Goal: Task Accomplishment & Management: Use online tool/utility

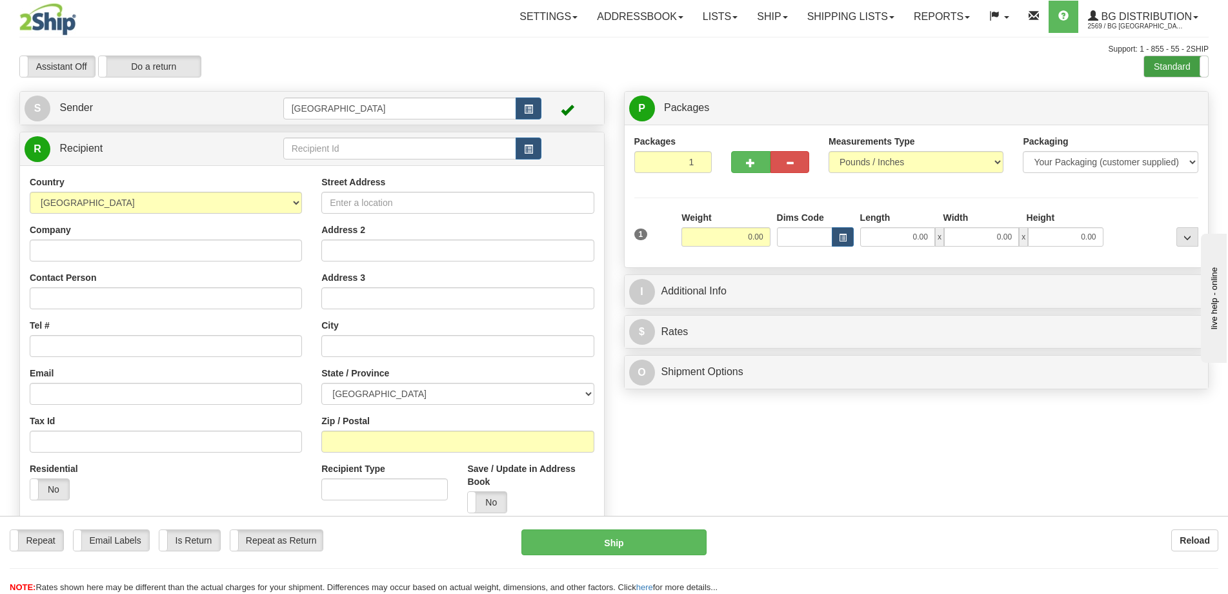
click at [1163, 65] on label "Standard" at bounding box center [1176, 66] width 64 height 21
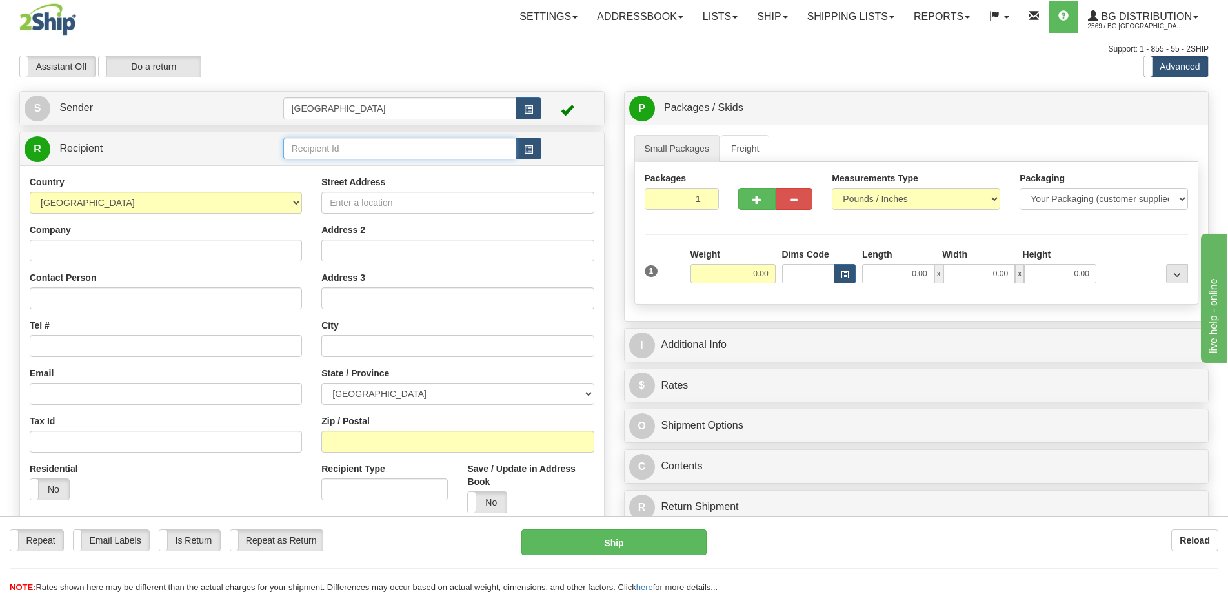
click at [360, 151] on input "text" at bounding box center [400, 148] width 234 height 22
click at [315, 174] on div "5917" at bounding box center [397, 168] width 221 height 14
type input "5917"
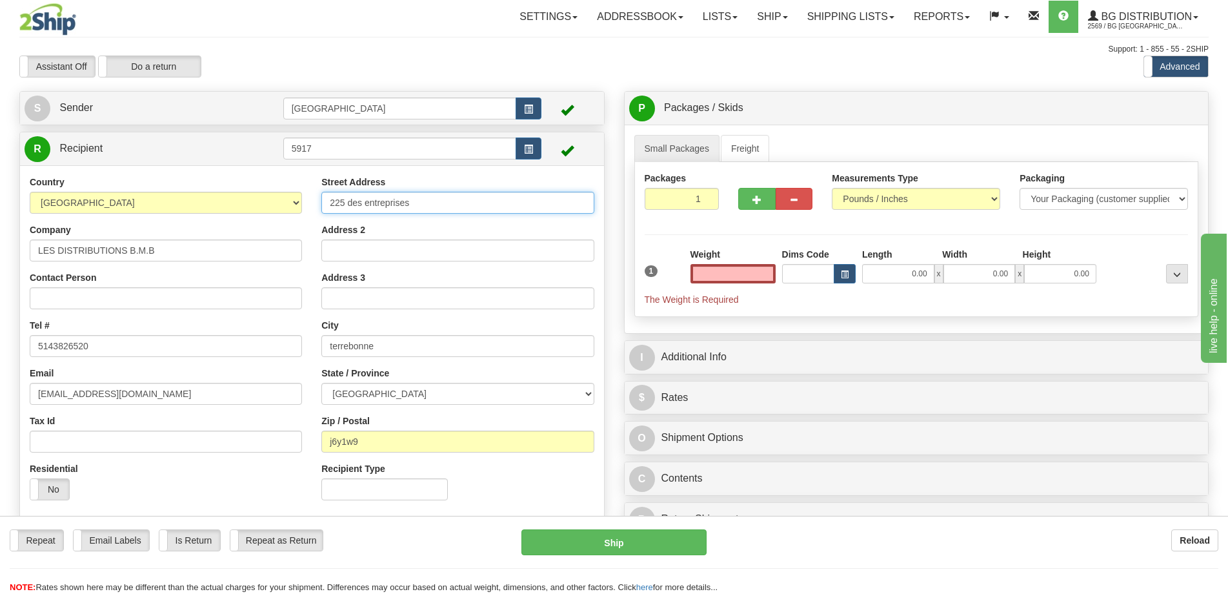
type input "0.00"
click at [333, 200] on input "225 des entreprises" at bounding box center [457, 203] width 272 height 22
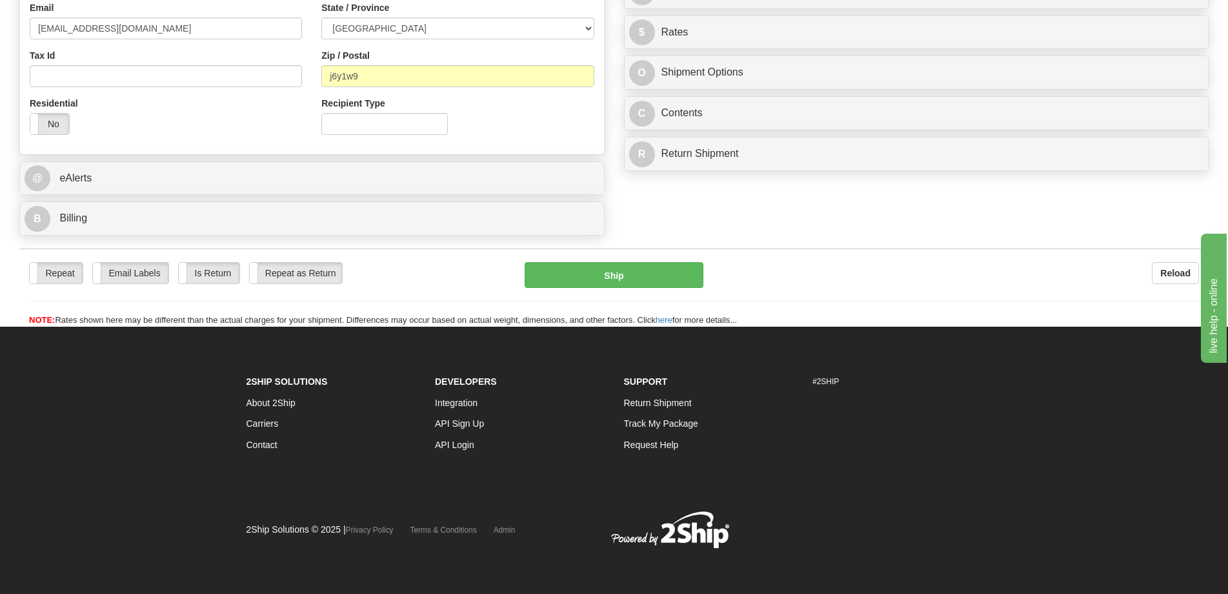
type input "2225 des entreprises"
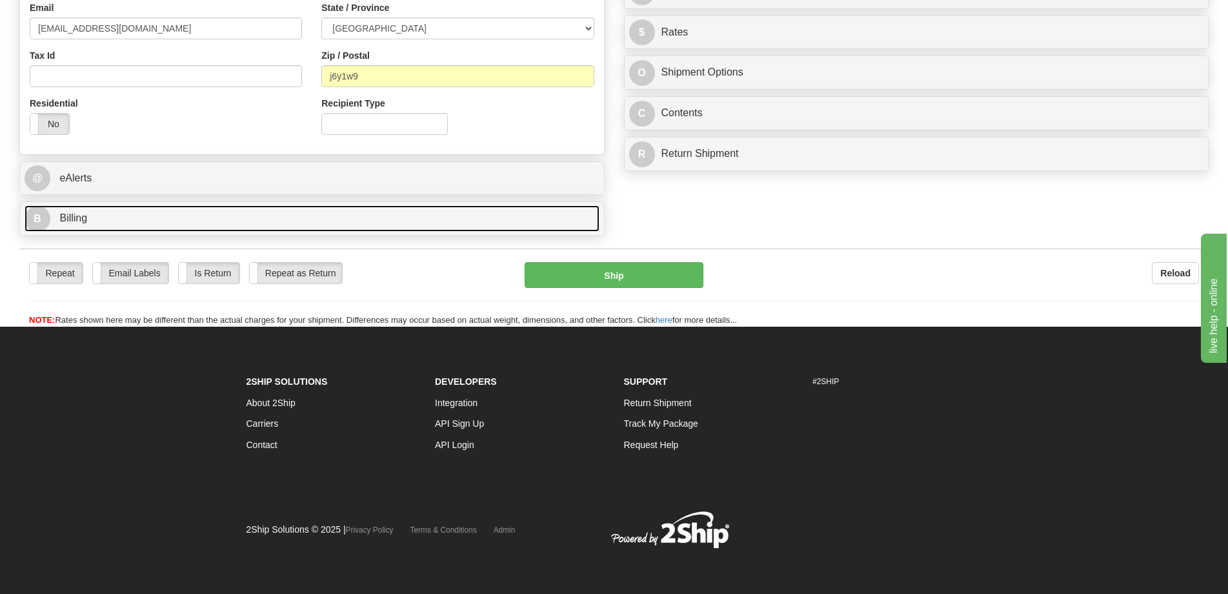
click at [261, 216] on link "B Billing" at bounding box center [312, 218] width 575 height 26
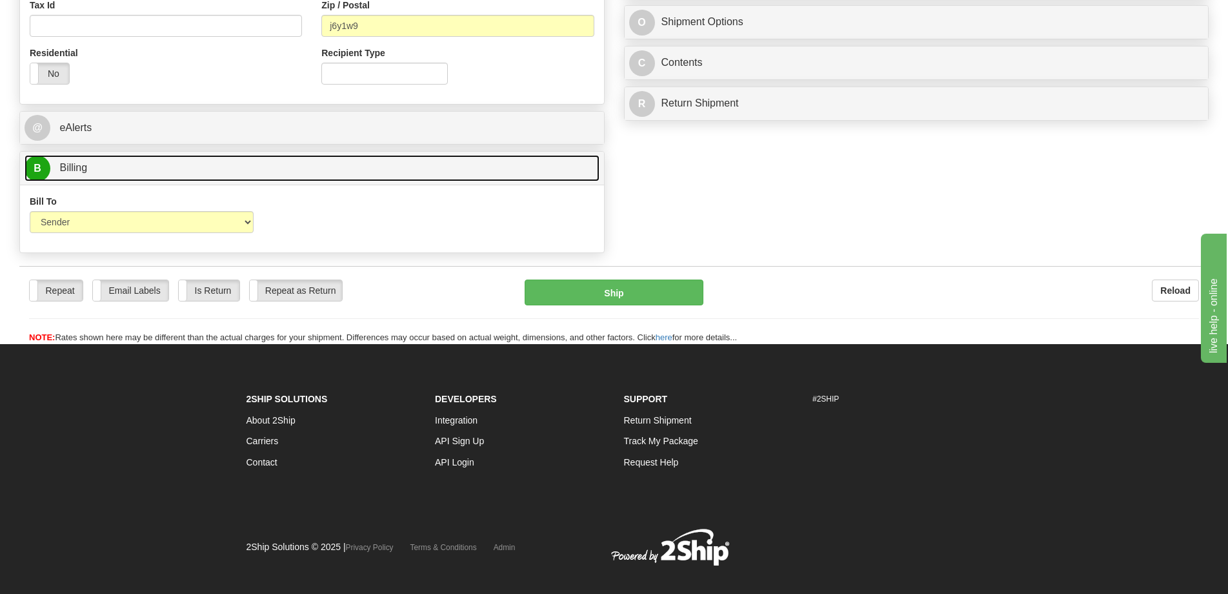
scroll to position [430, 0]
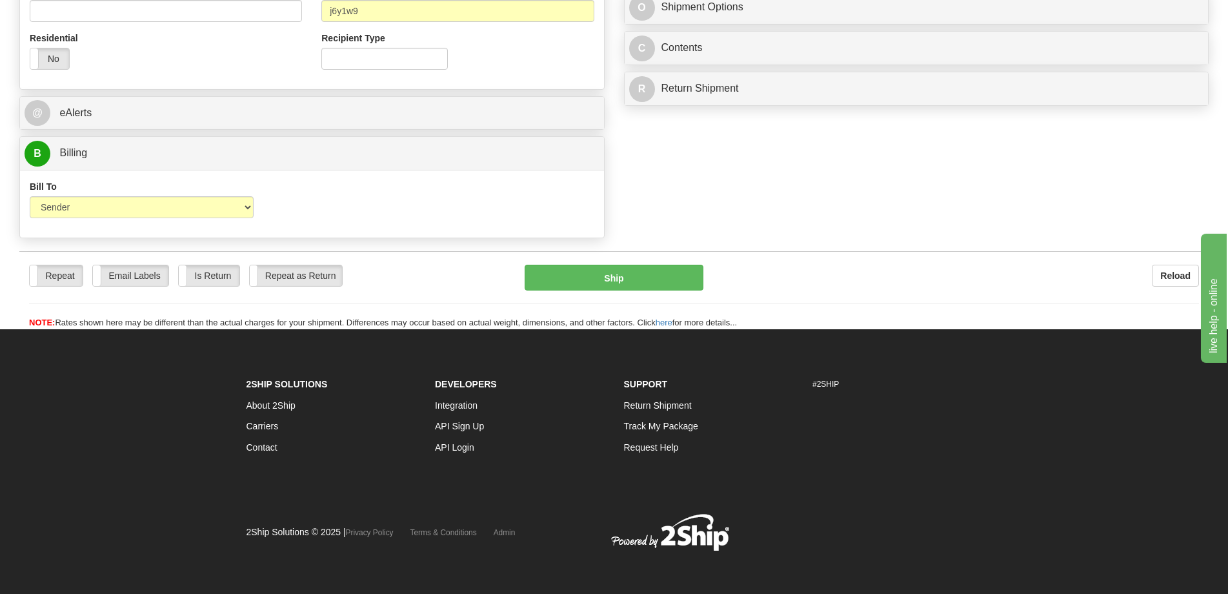
click at [210, 219] on div "Bill To Sender Recipient Third Party Collect" at bounding box center [141, 204] width 243 height 48
click at [208, 212] on select "Sender Recipient Third Party Collect" at bounding box center [142, 207] width 224 height 22
click at [30, 196] on select "Sender Recipient Third Party Collect" at bounding box center [142, 207] width 224 height 22
click at [179, 215] on select "Sender Recipient Third Party Collect" at bounding box center [142, 207] width 224 height 22
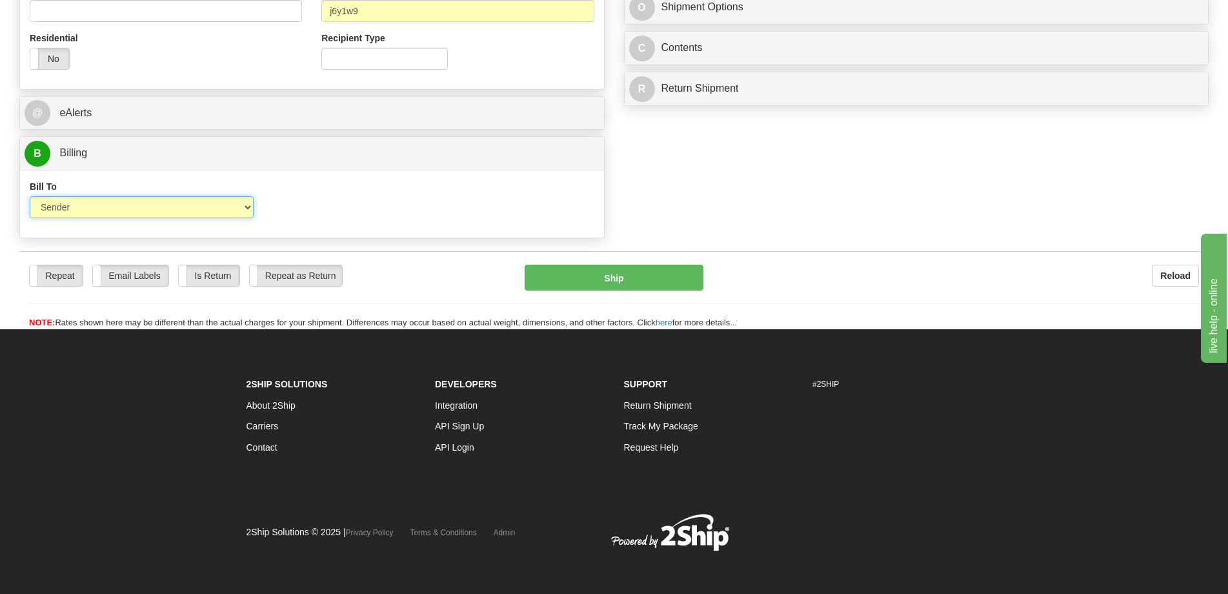
select select "2"
click at [30, 196] on select "Sender Recipient Third Party Collect" at bounding box center [142, 207] width 224 height 22
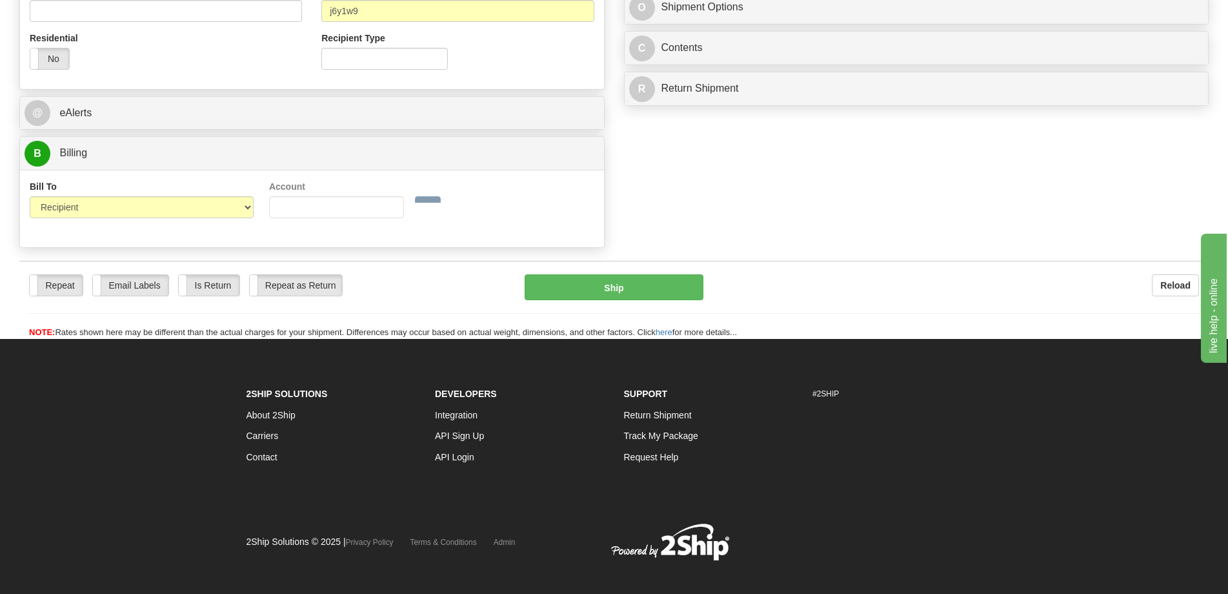
click at [410, 219] on div "Account 3rd Party Account List Please select" at bounding box center [336, 208] width 146 height 57
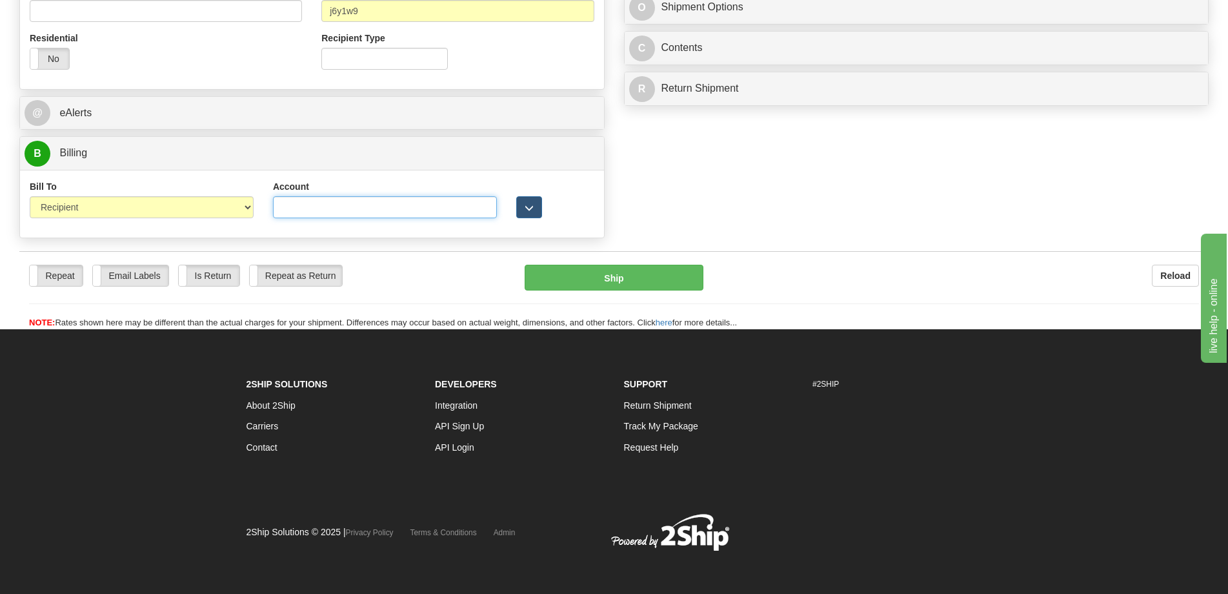
click at [478, 204] on input "Account" at bounding box center [385, 207] width 224 height 22
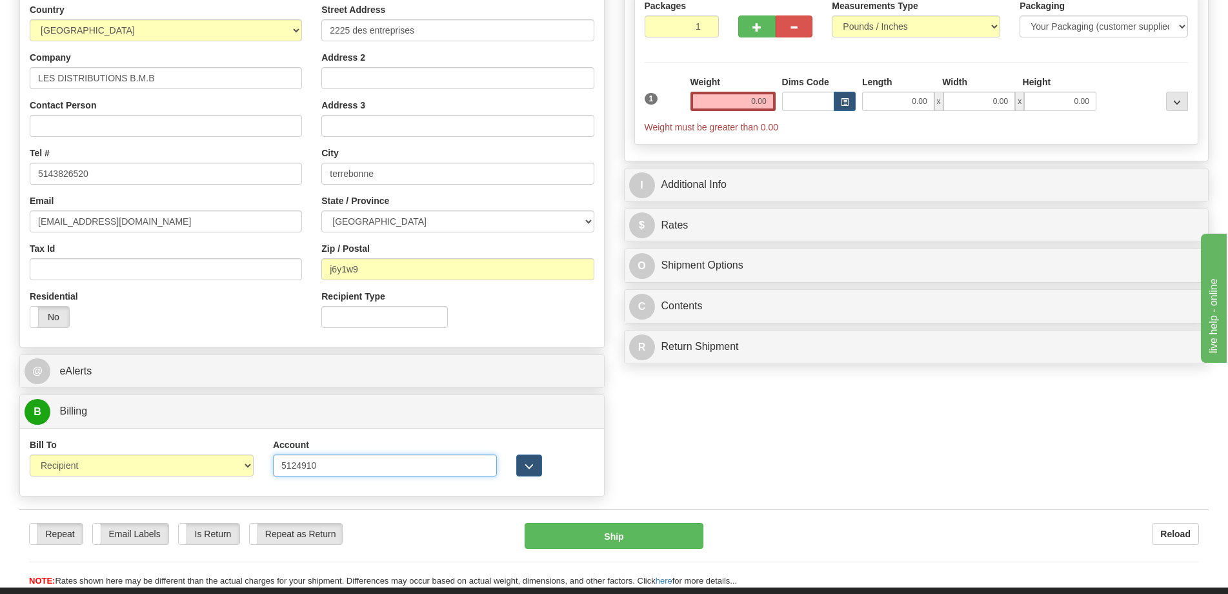
type input "5124910"
click at [887, 101] on input "0.00" at bounding box center [898, 101] width 72 height 19
type input "8.00"
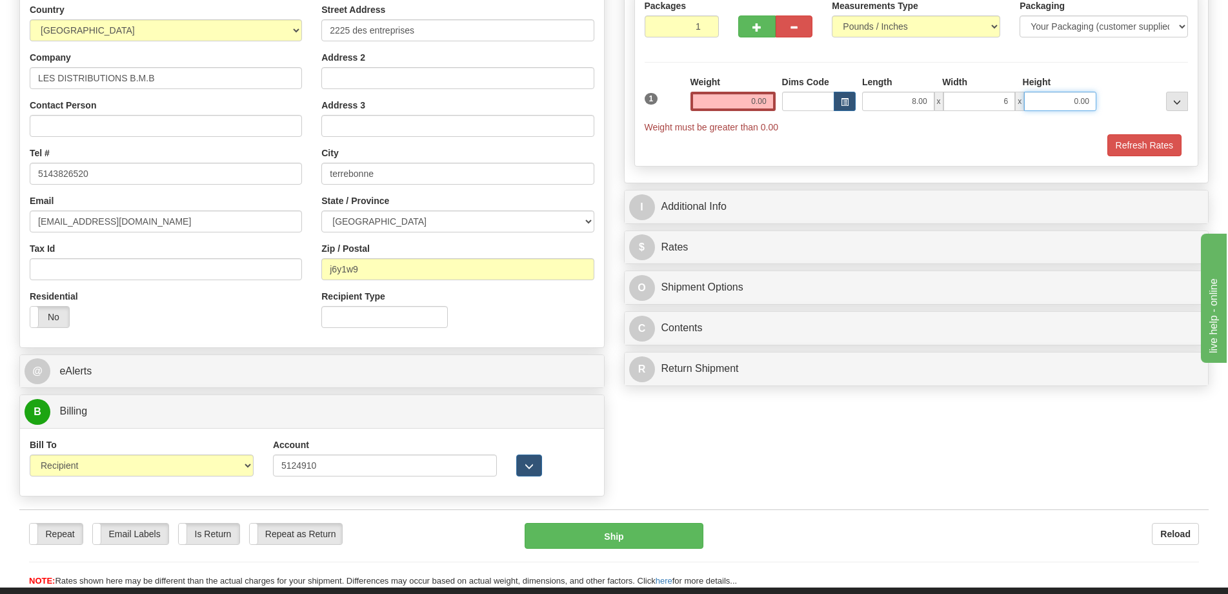
type input "6.00"
click at [750, 105] on input "0.00" at bounding box center [732, 101] width 85 height 19
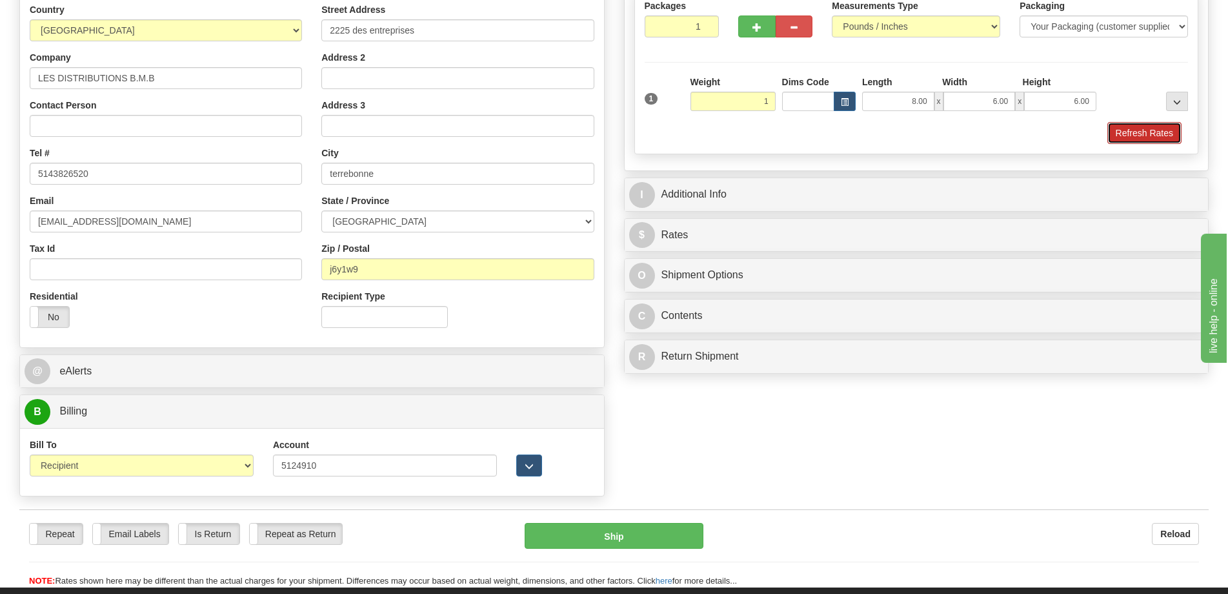
click at [1136, 132] on button "Refresh Rates" at bounding box center [1144, 133] width 74 height 22
type input "1.00"
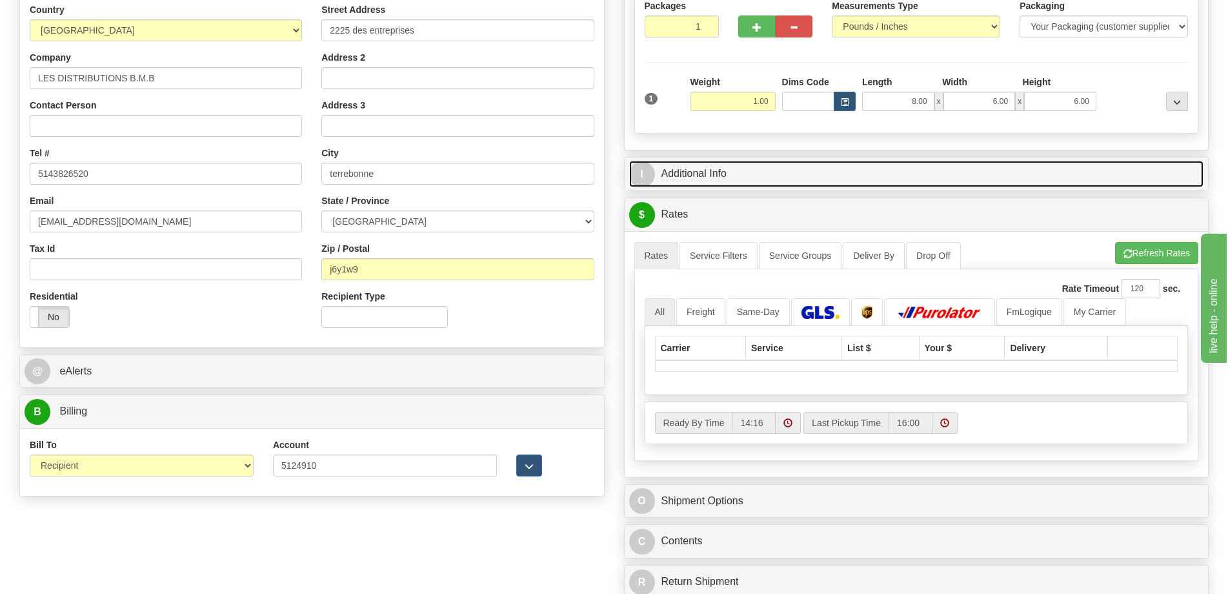
click at [980, 175] on link "I Additional Info" at bounding box center [916, 174] width 575 height 26
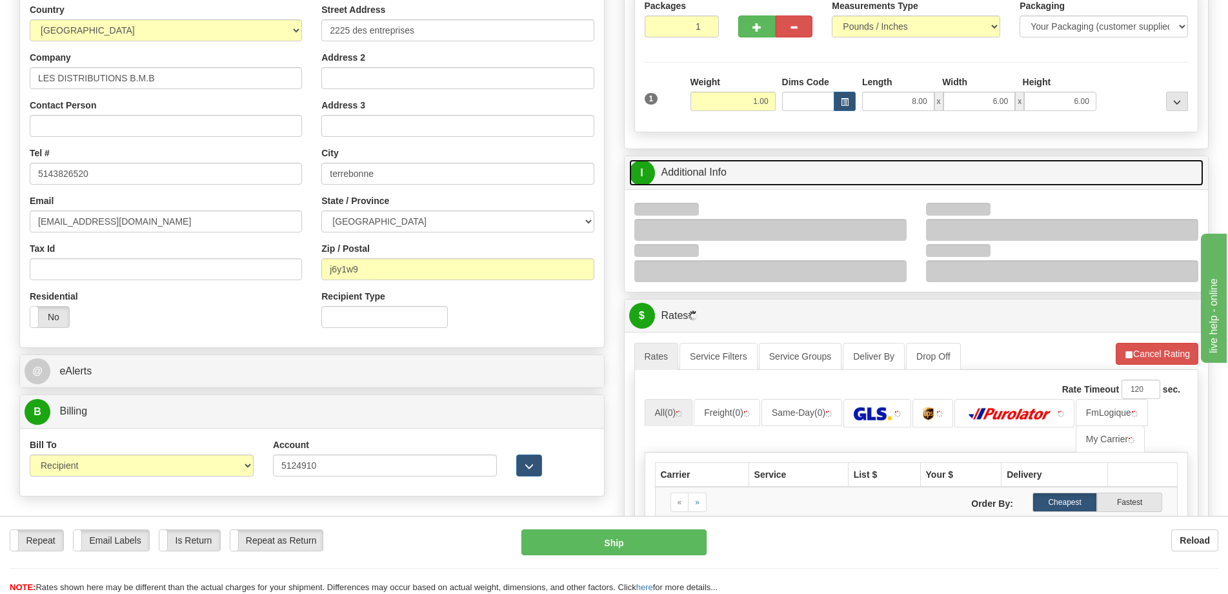
scroll to position [301, 0]
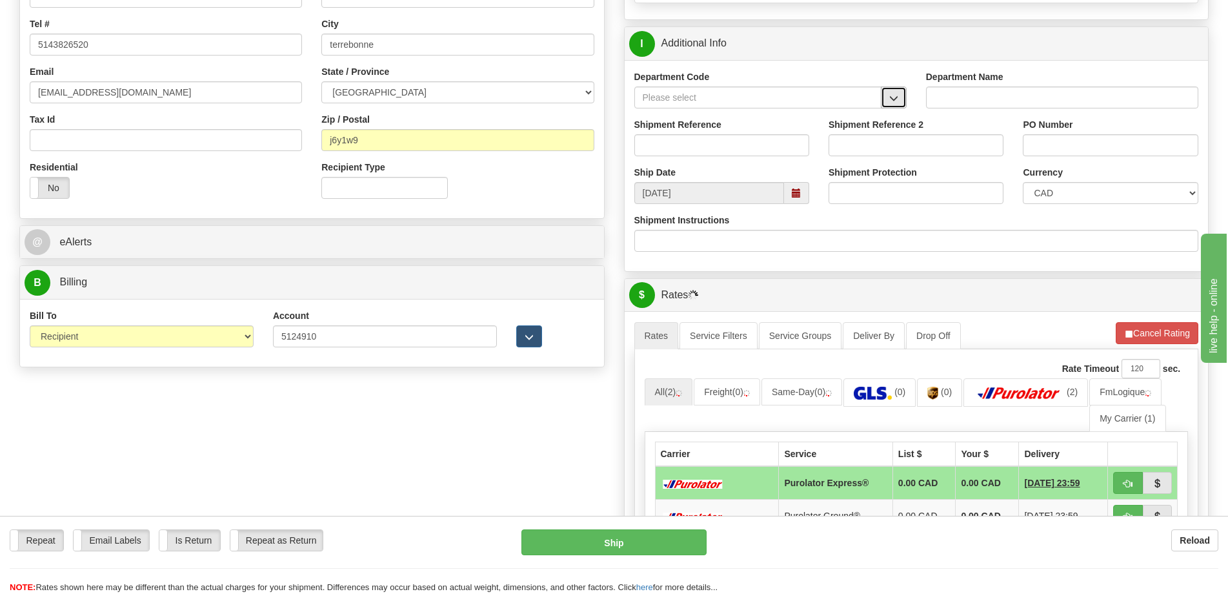
click at [898, 94] on span "button" at bounding box center [893, 98] width 9 height 8
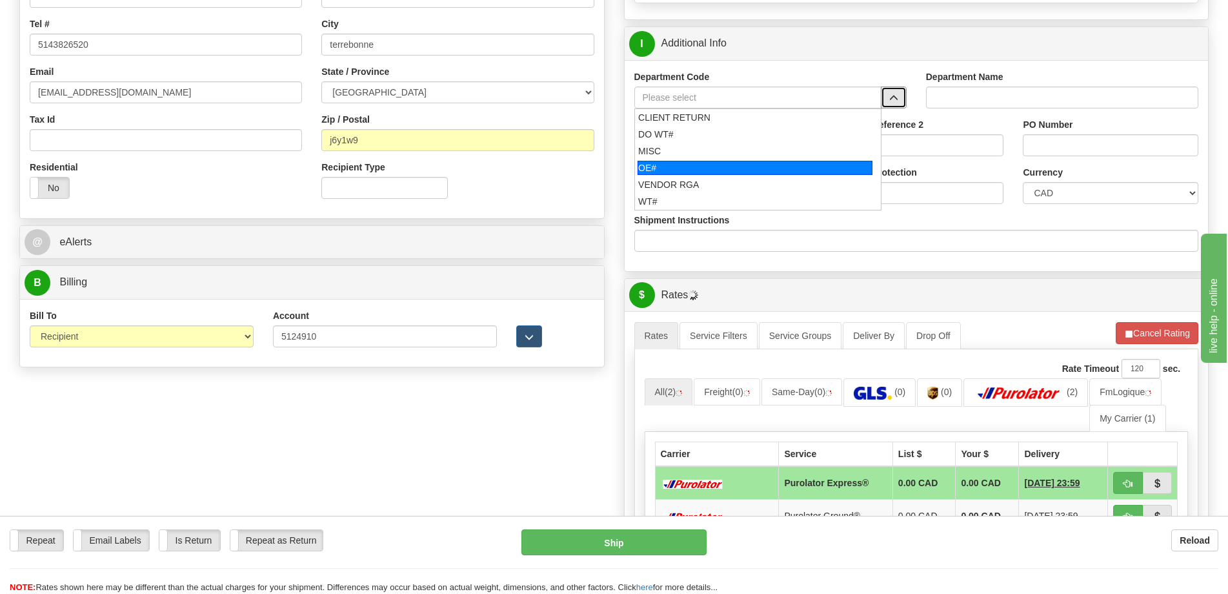
click at [709, 168] on div "OE#" at bounding box center [755, 168] width 235 height 14
type input "OE#"
type input "ORDERS"
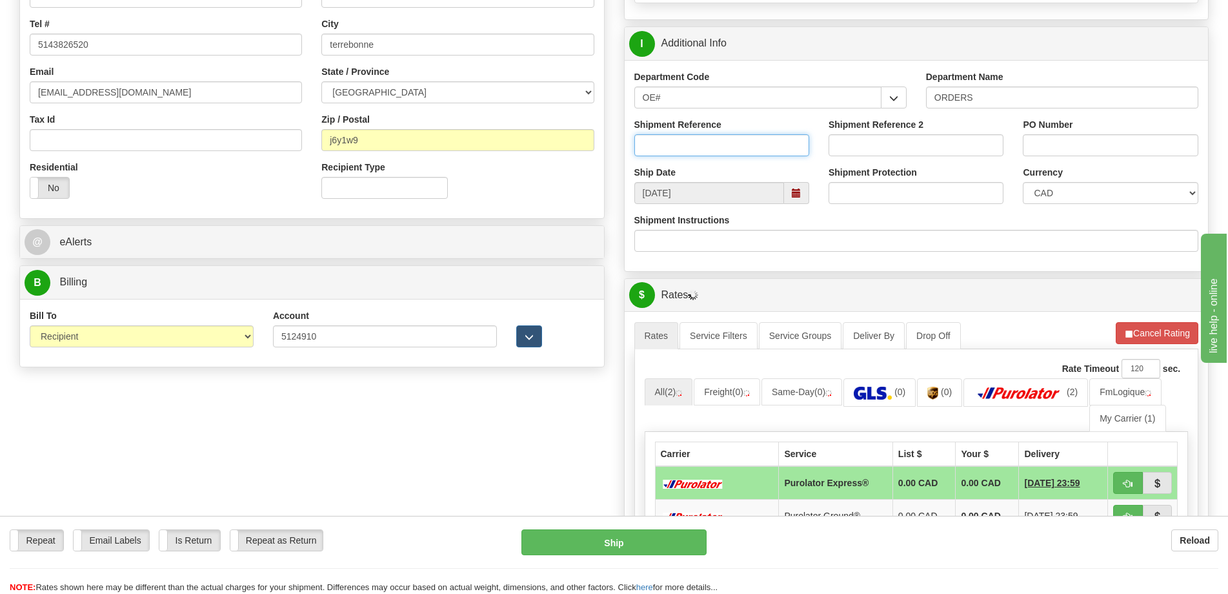
click at [718, 146] on input "Shipment Reference" at bounding box center [721, 145] width 175 height 22
type input "50323600-00"
click at [1067, 147] on input "PO Number" at bounding box center [1110, 145] width 175 height 22
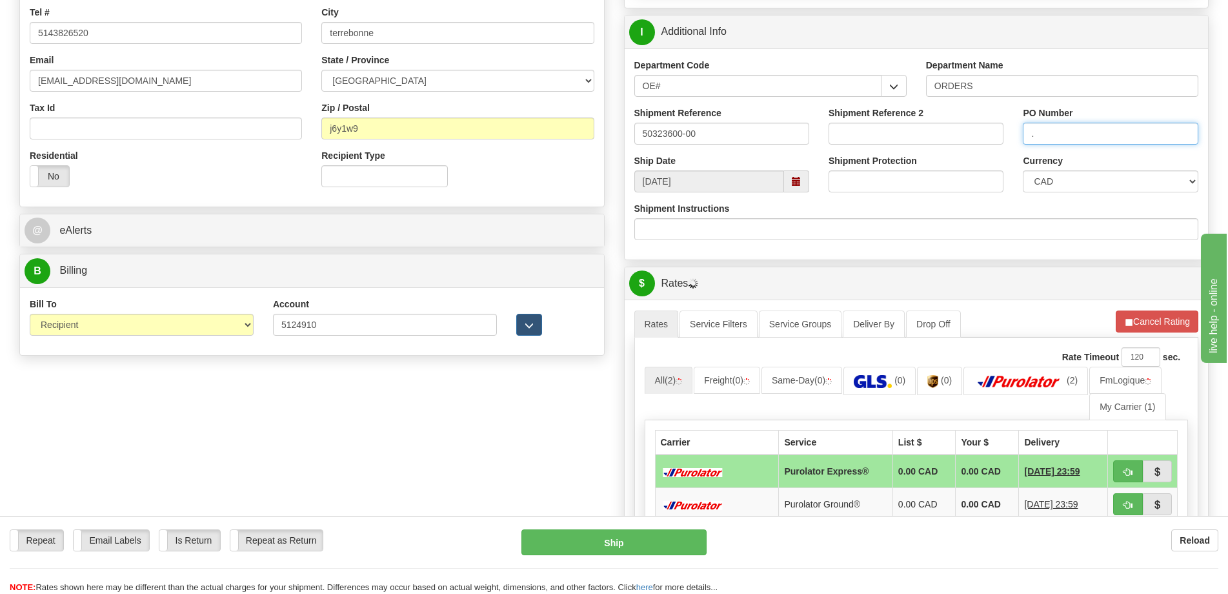
scroll to position [624, 0]
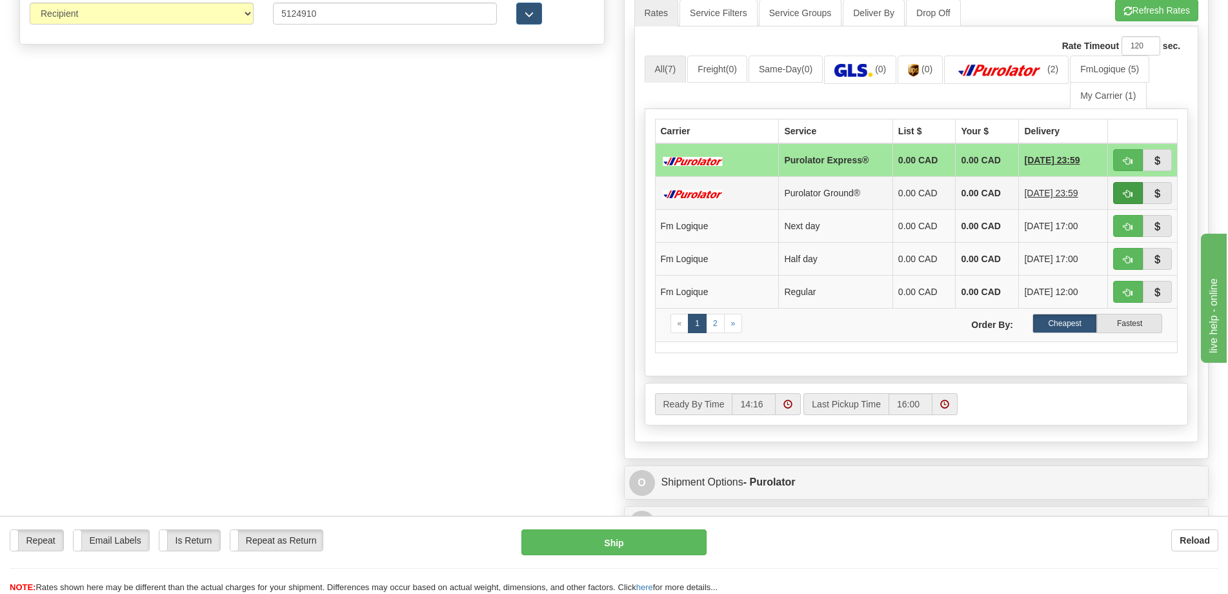
type input "."
click at [1122, 196] on button "button" at bounding box center [1128, 193] width 30 height 22
type input "260"
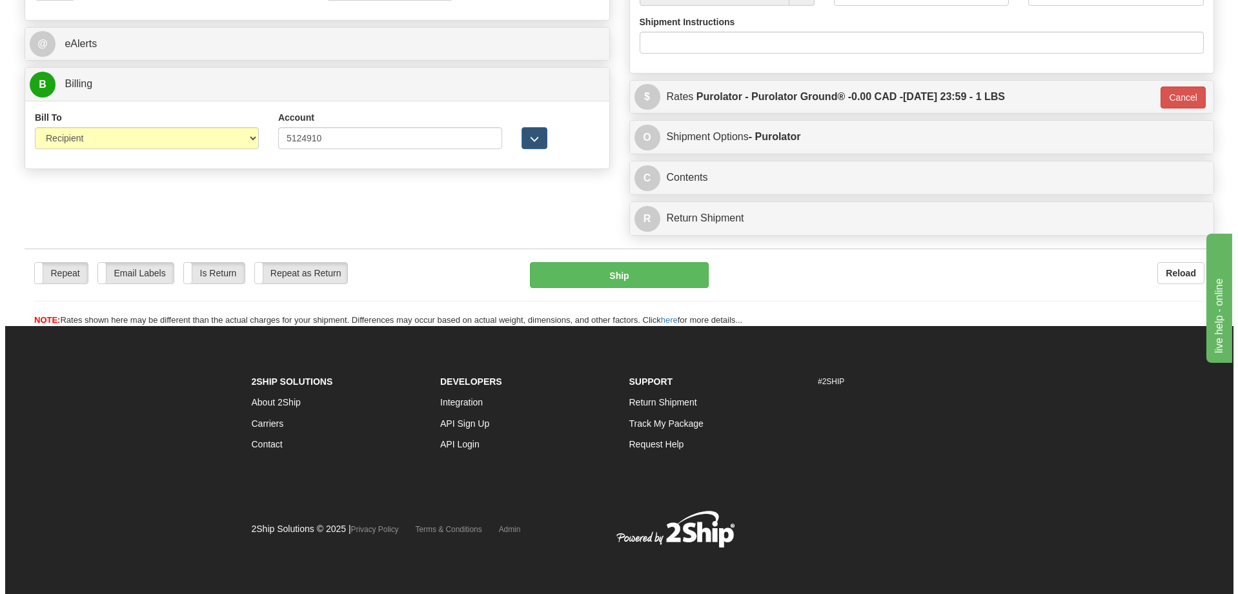
scroll to position [499, 0]
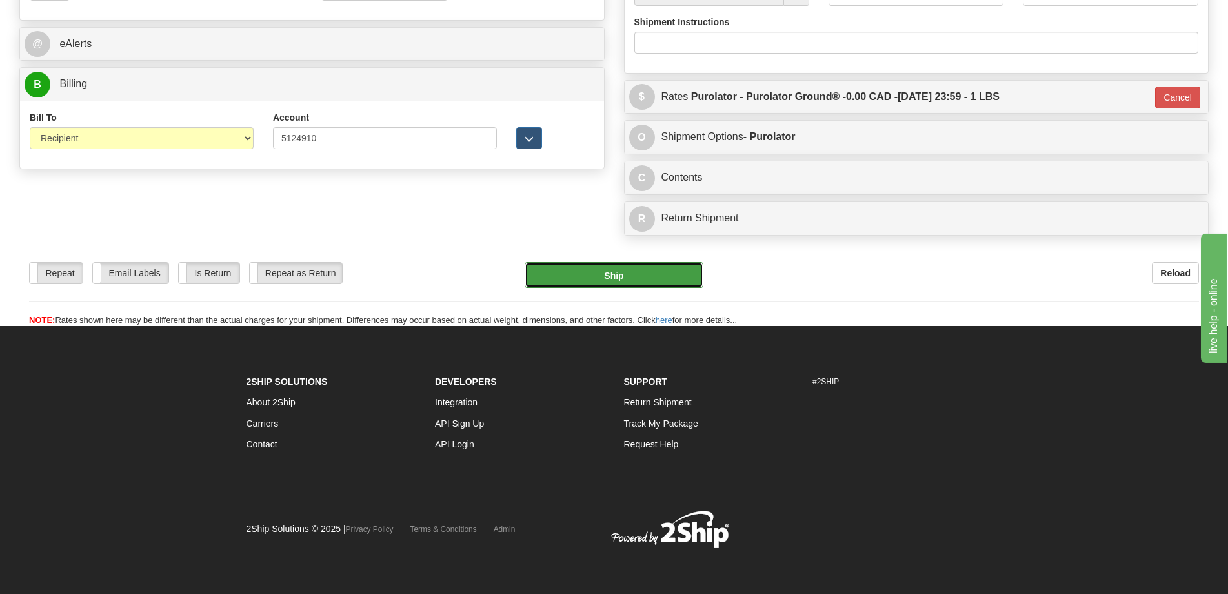
click at [590, 272] on button "Ship" at bounding box center [614, 275] width 179 height 26
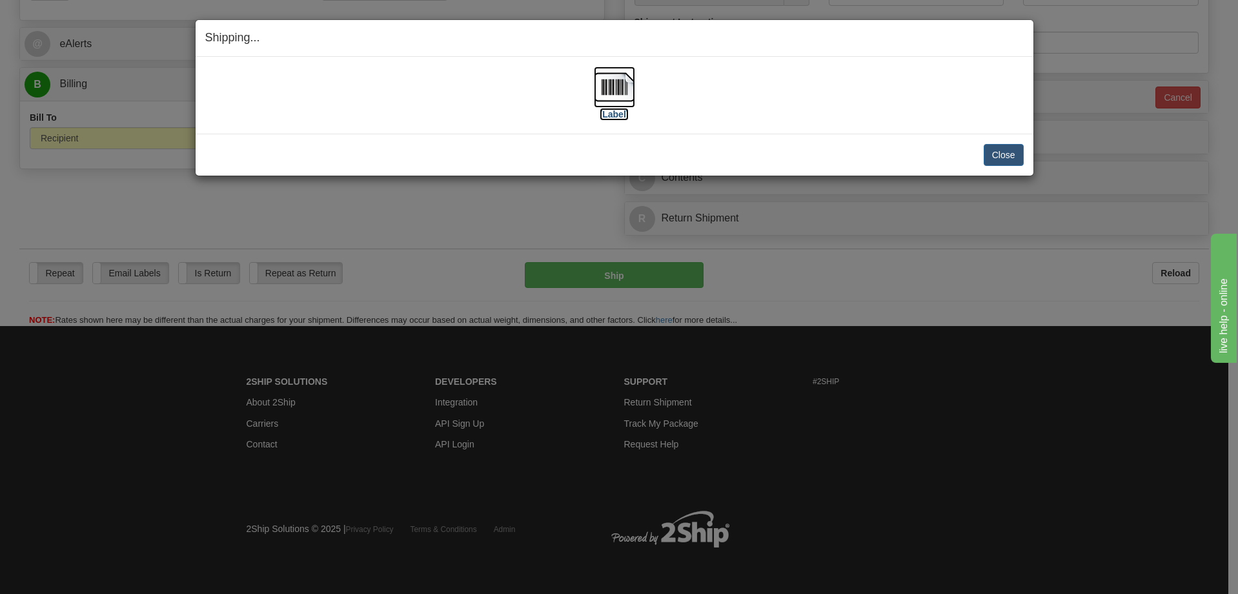
click at [612, 86] on img at bounding box center [614, 86] width 41 height 41
click at [996, 161] on button "Close" at bounding box center [1003, 155] width 40 height 22
